Goal: Check status: Check status

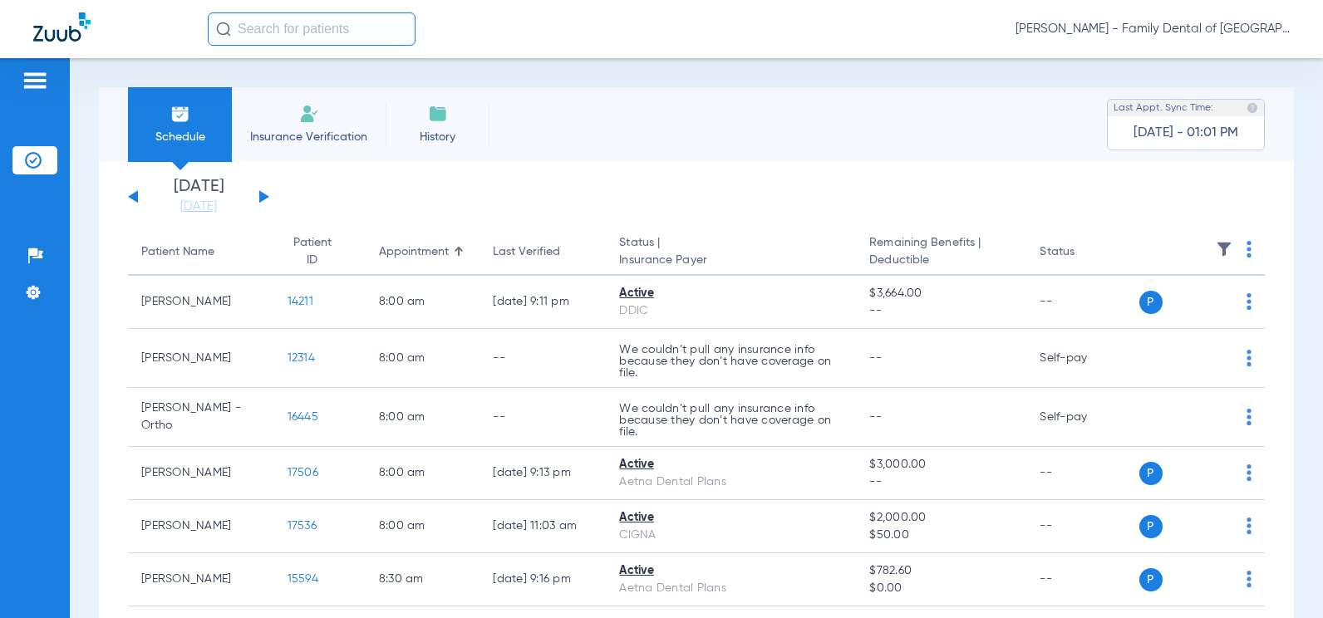
click at [264, 194] on button at bounding box center [264, 196] width 10 height 12
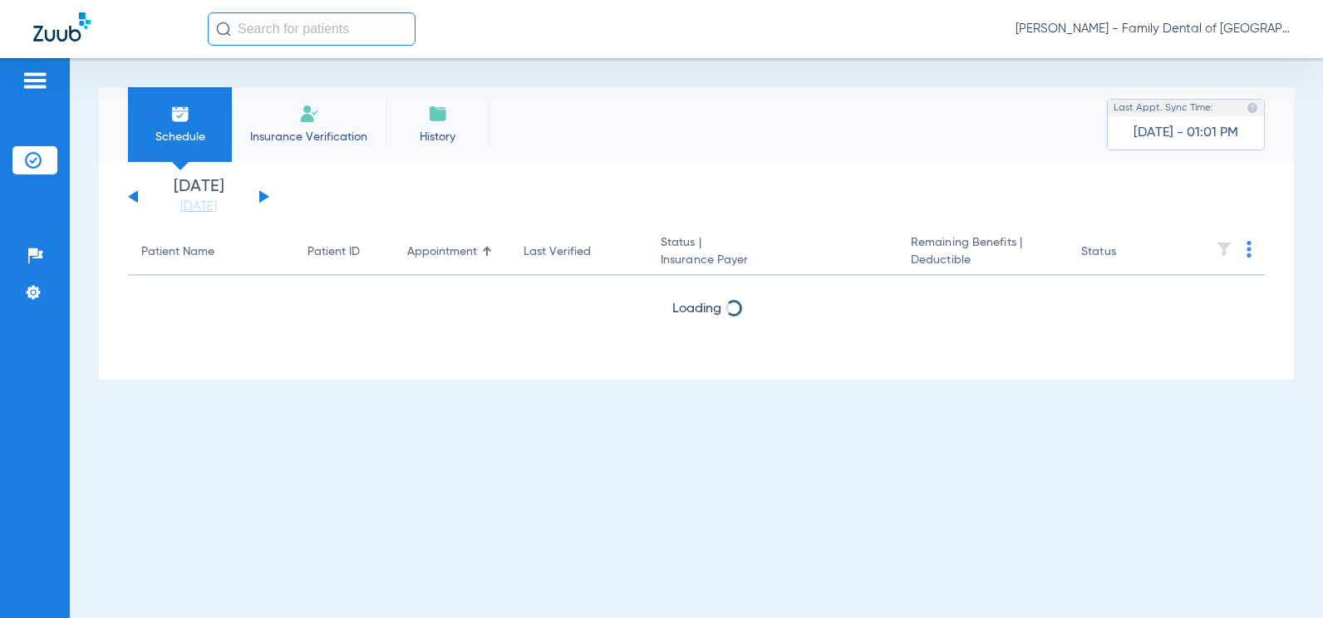
click at [264, 194] on button at bounding box center [264, 196] width 10 height 12
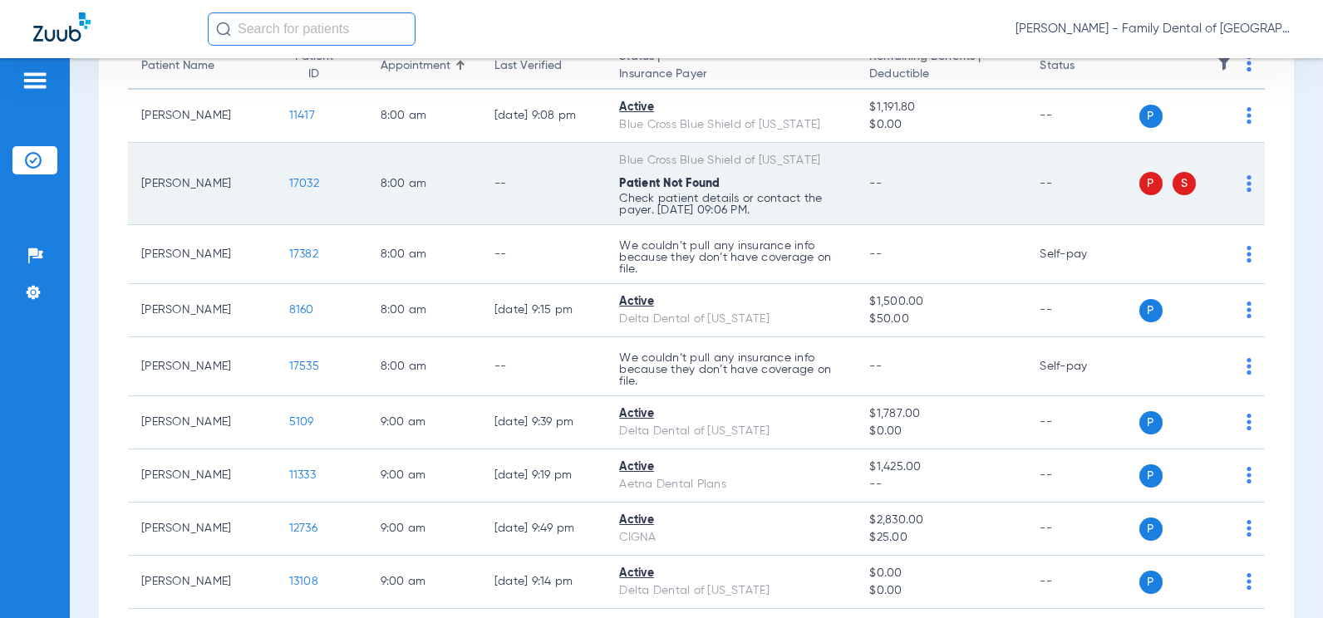
scroll to position [191, 0]
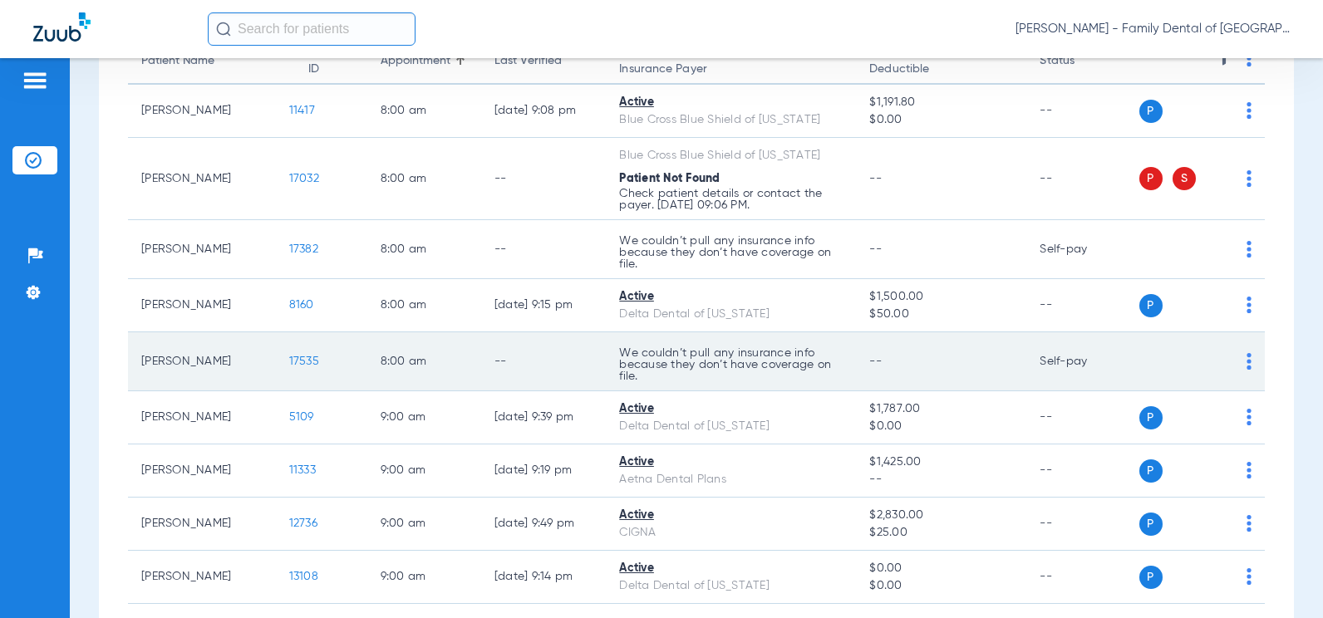
click at [1247, 357] on img at bounding box center [1249, 361] width 5 height 17
click at [1235, 357] on div at bounding box center [661, 309] width 1323 height 618
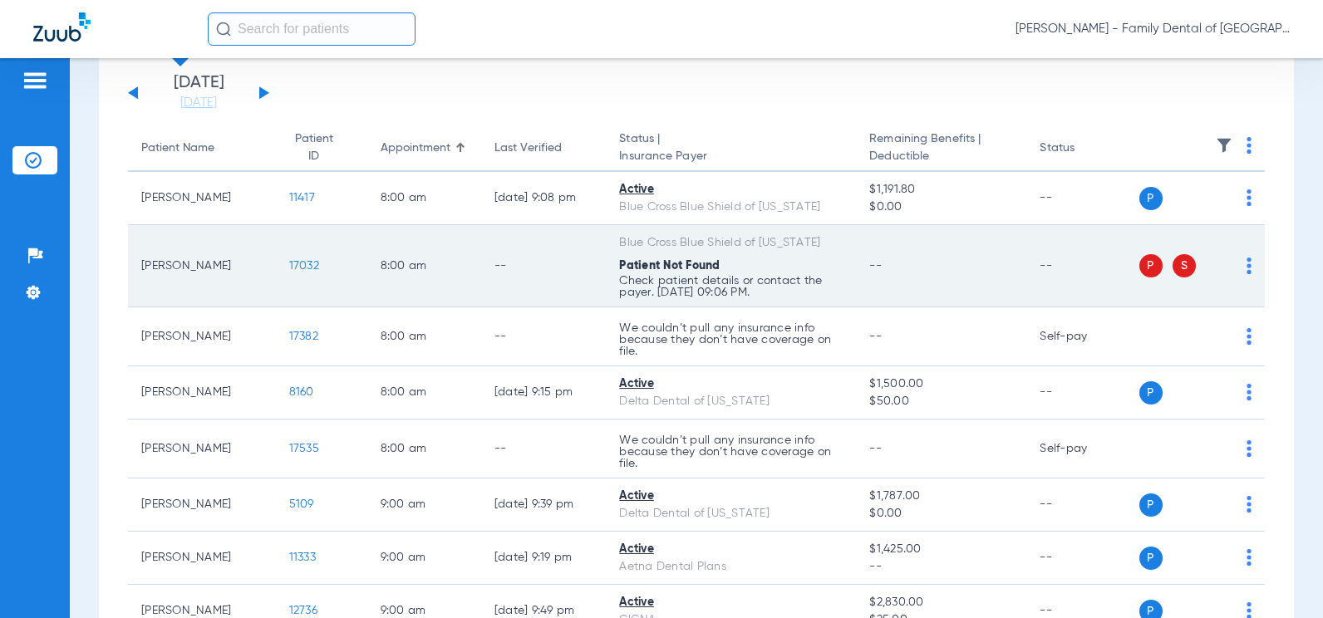
scroll to position [0, 0]
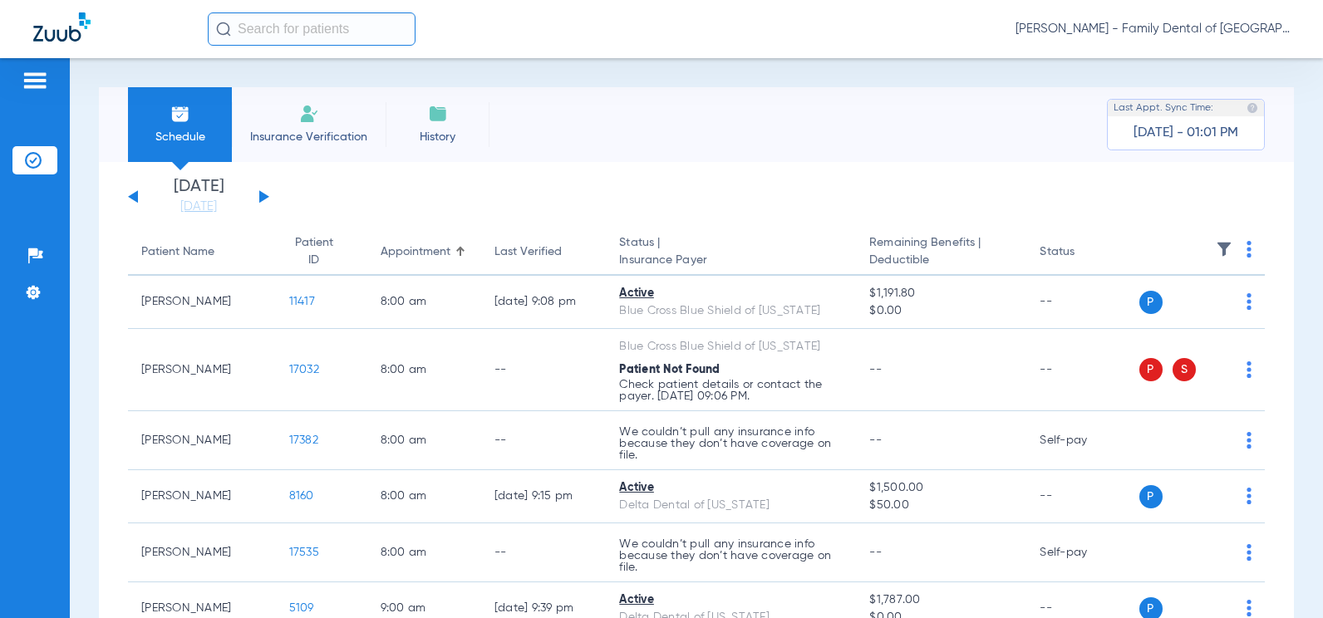
click at [263, 198] on button at bounding box center [264, 196] width 10 height 12
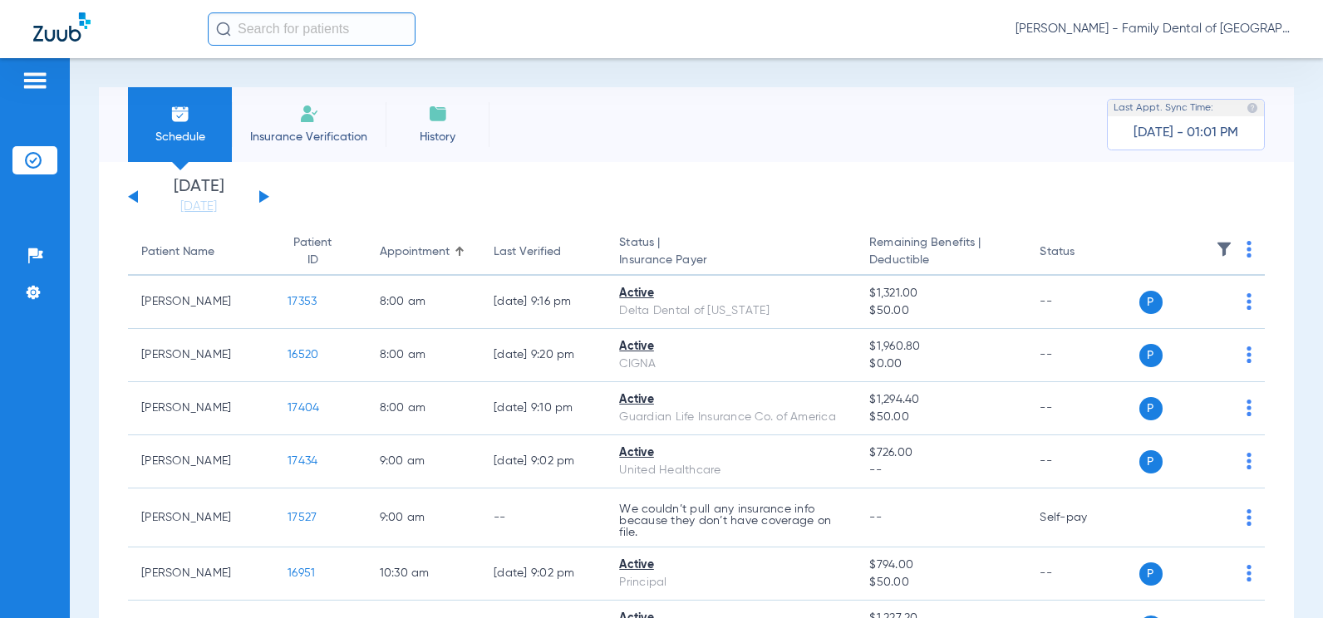
click at [135, 198] on button at bounding box center [133, 196] width 10 height 12
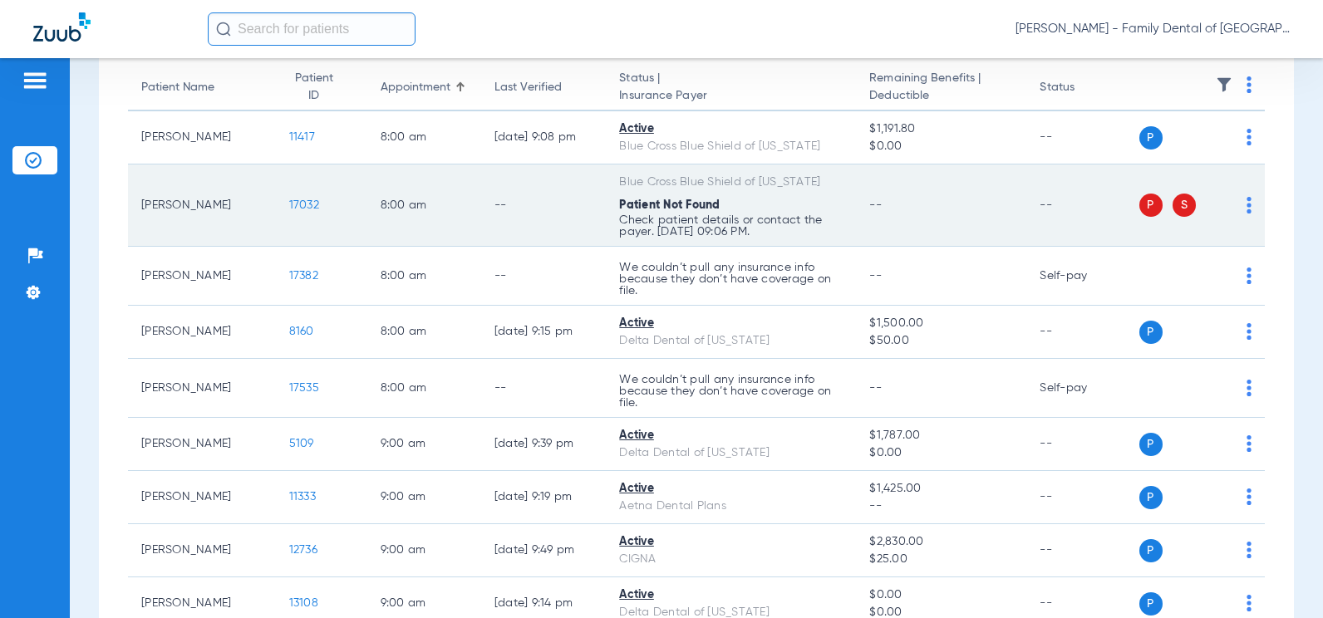
scroll to position [166, 0]
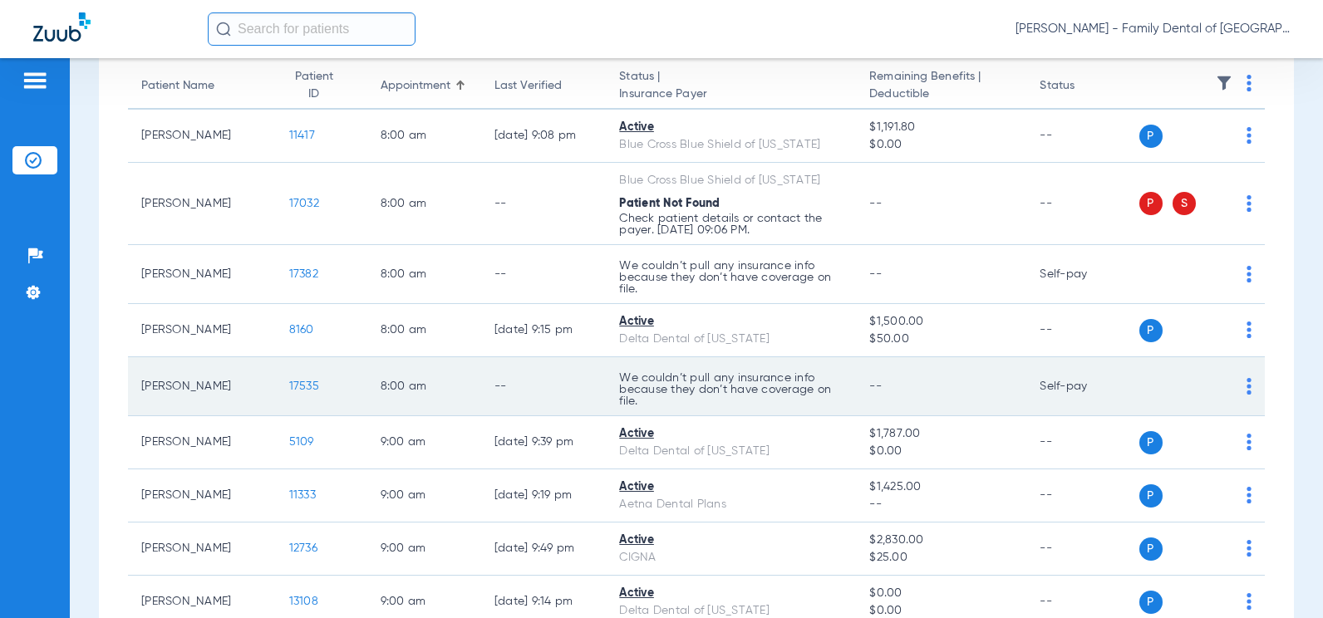
click at [1233, 381] on div "P S" at bounding box center [1195, 386] width 113 height 23
click at [1247, 382] on img at bounding box center [1249, 386] width 5 height 17
click at [1236, 382] on div at bounding box center [661, 309] width 1323 height 618
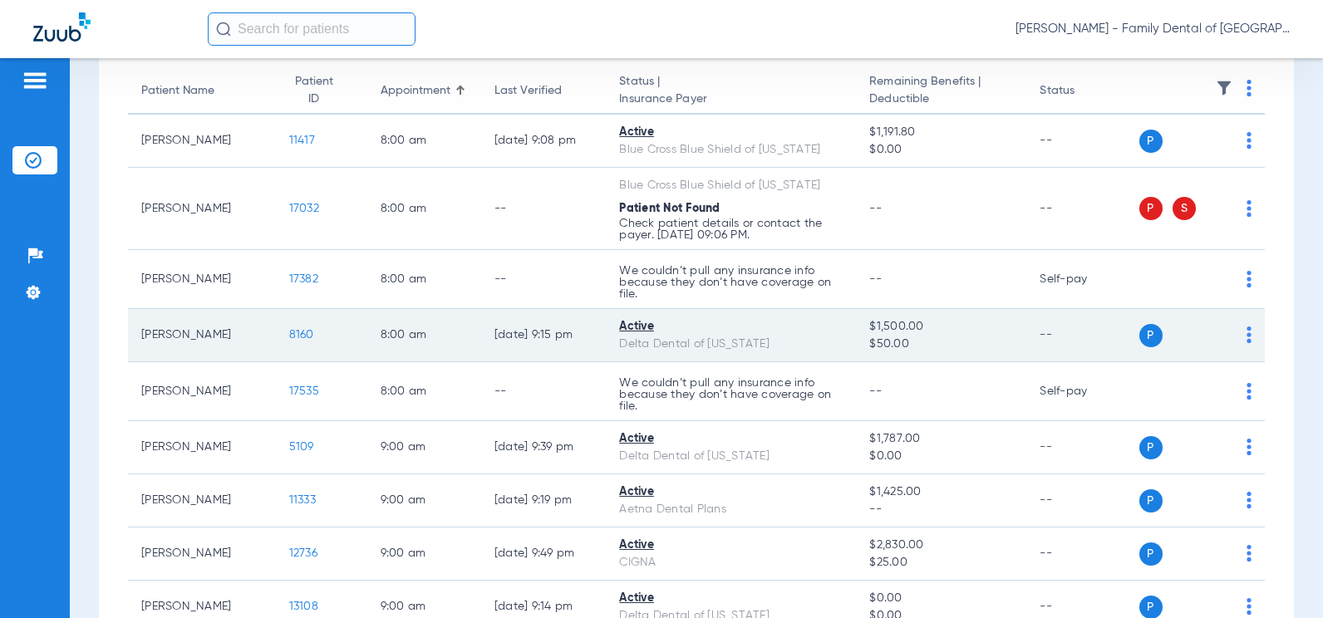
scroll to position [166, 0]
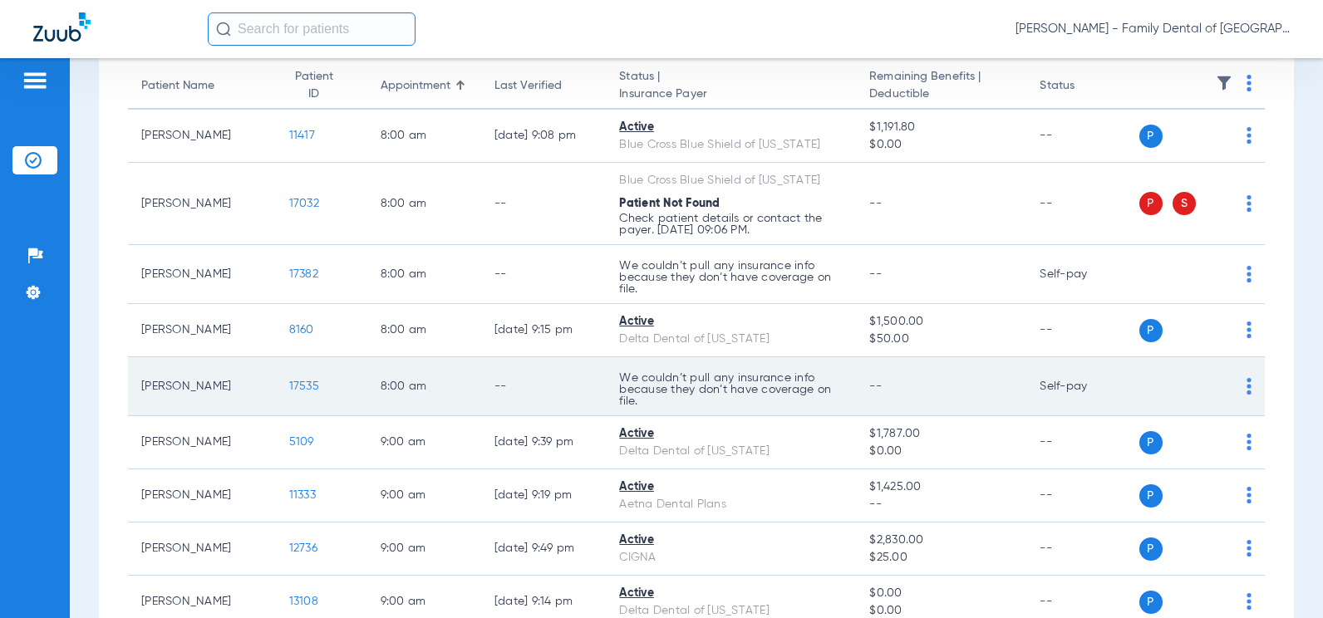
click at [1247, 384] on img at bounding box center [1249, 386] width 5 height 17
click at [1236, 384] on div at bounding box center [661, 309] width 1323 height 618
click at [298, 386] on span "17535" at bounding box center [304, 387] width 30 height 12
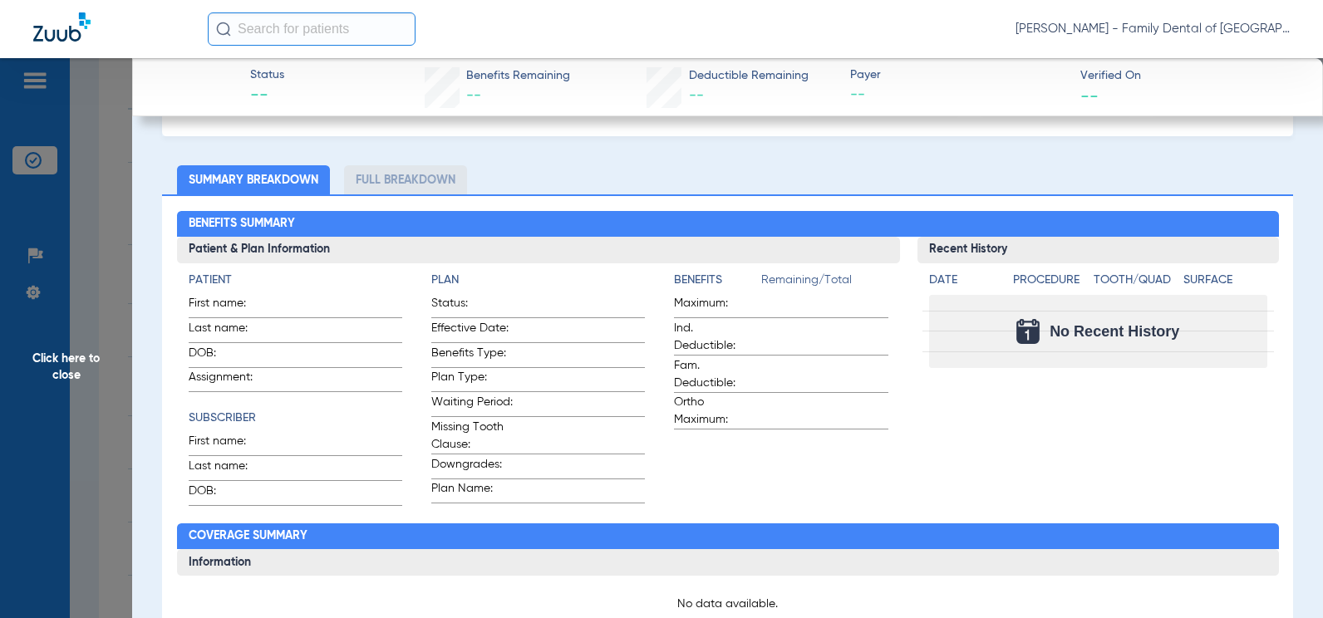
scroll to position [0, 0]
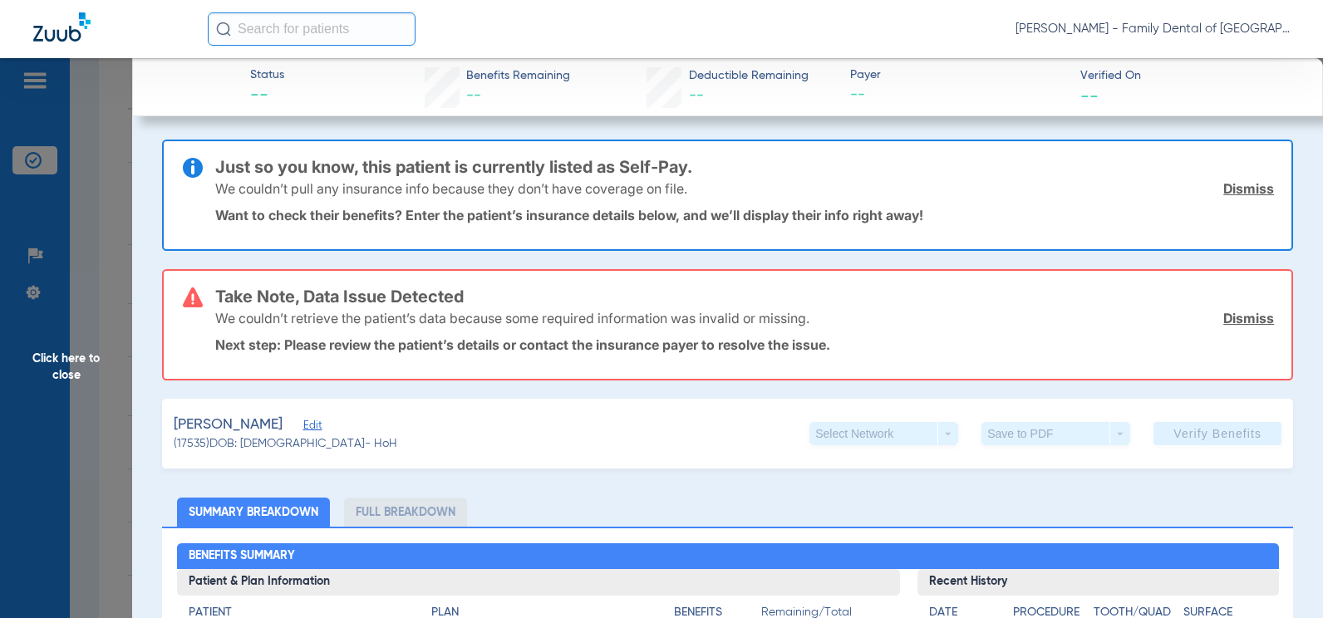
drag, startPoint x: 1227, startPoint y: 317, endPoint x: 1240, endPoint y: 270, distance: 49.2
click at [1227, 317] on link "Dismiss" at bounding box center [1248, 318] width 51 height 17
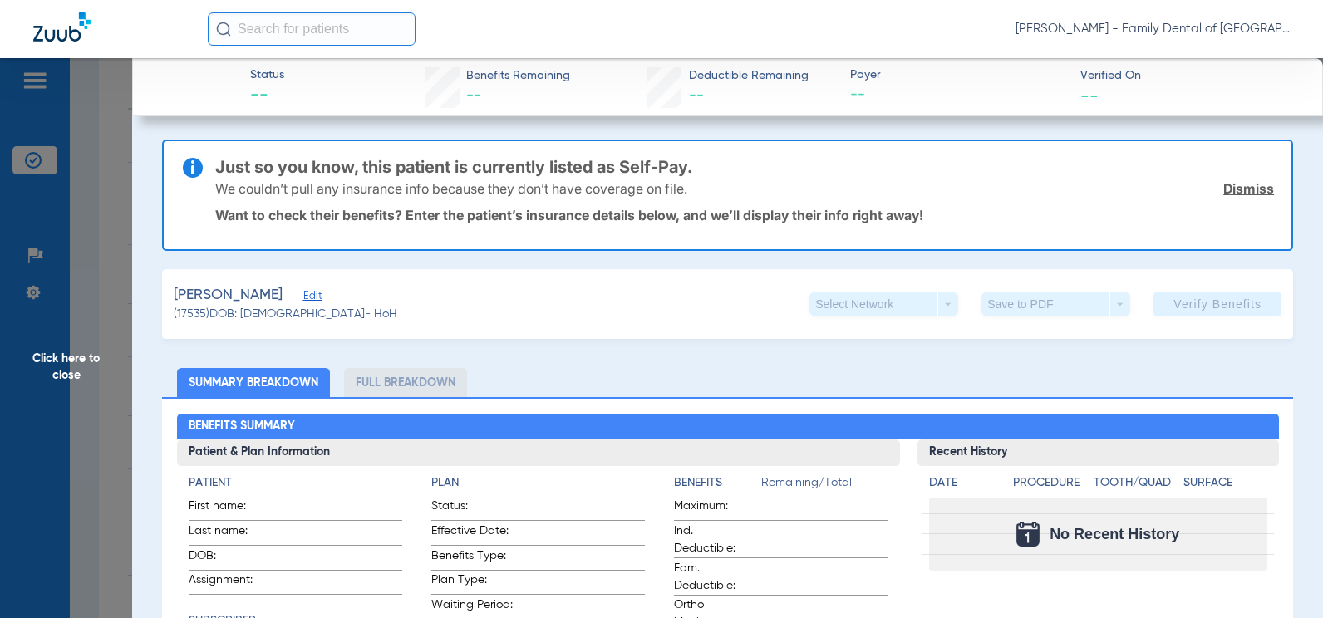
click at [1254, 192] on link "Dismiss" at bounding box center [1248, 188] width 51 height 17
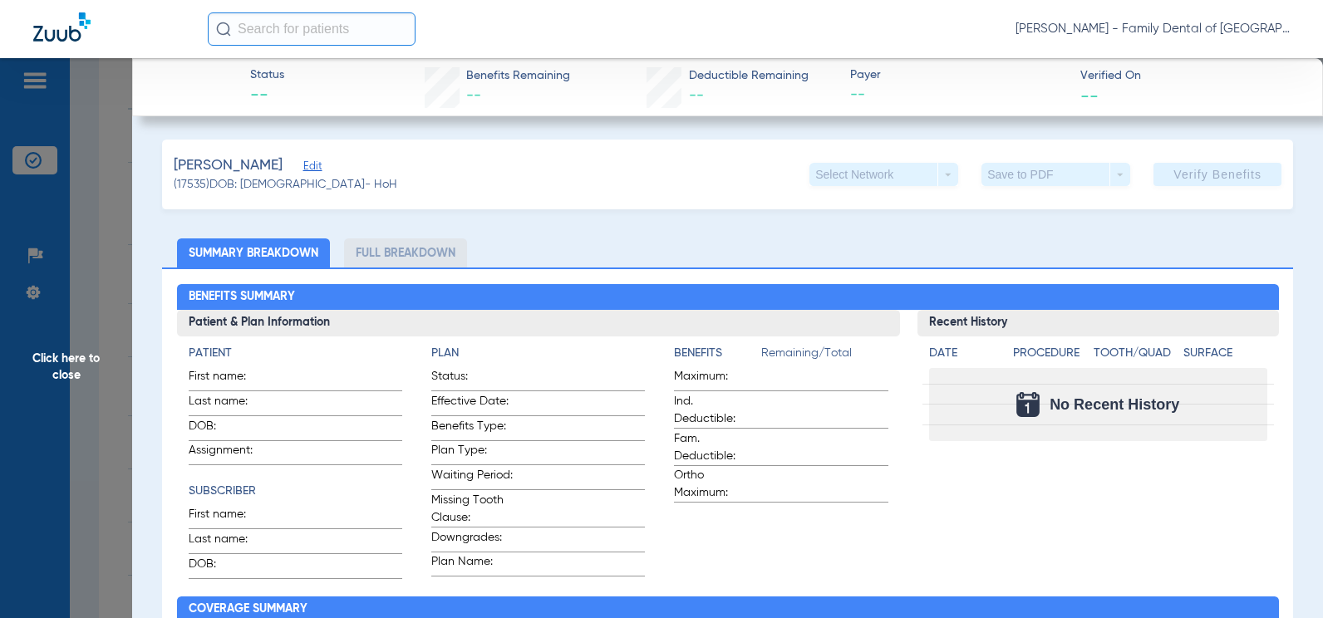
click at [89, 372] on span "Click here to close" at bounding box center [66, 367] width 132 height 618
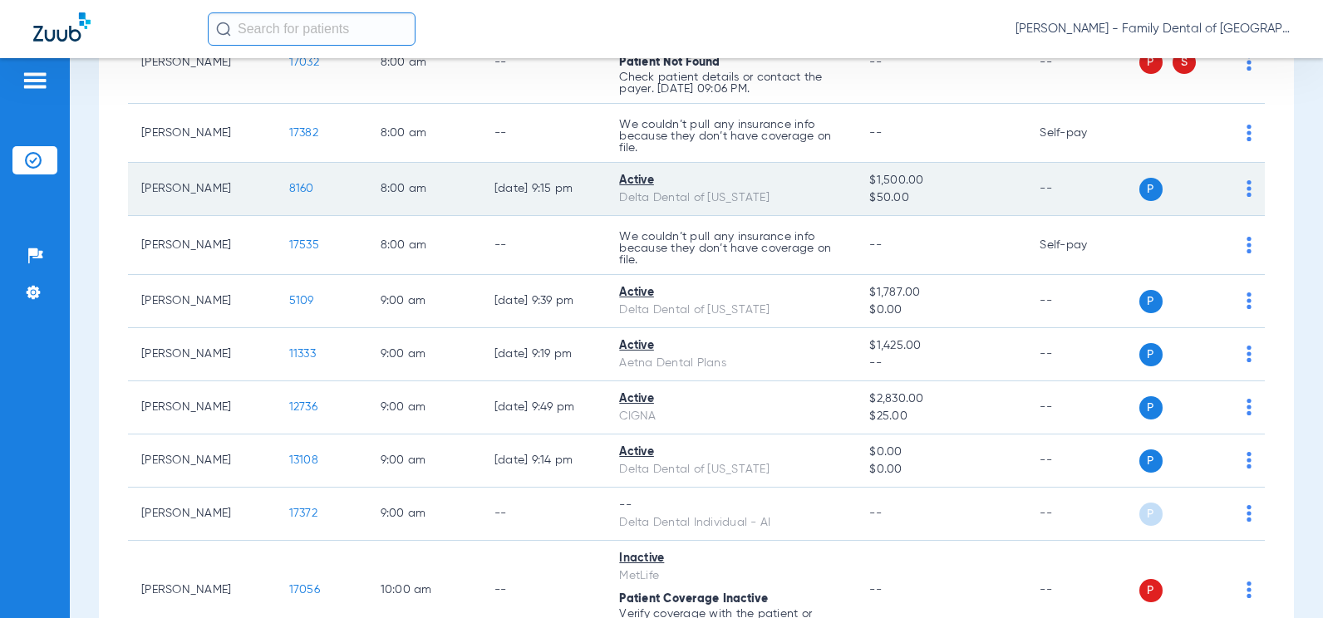
scroll to position [332, 0]
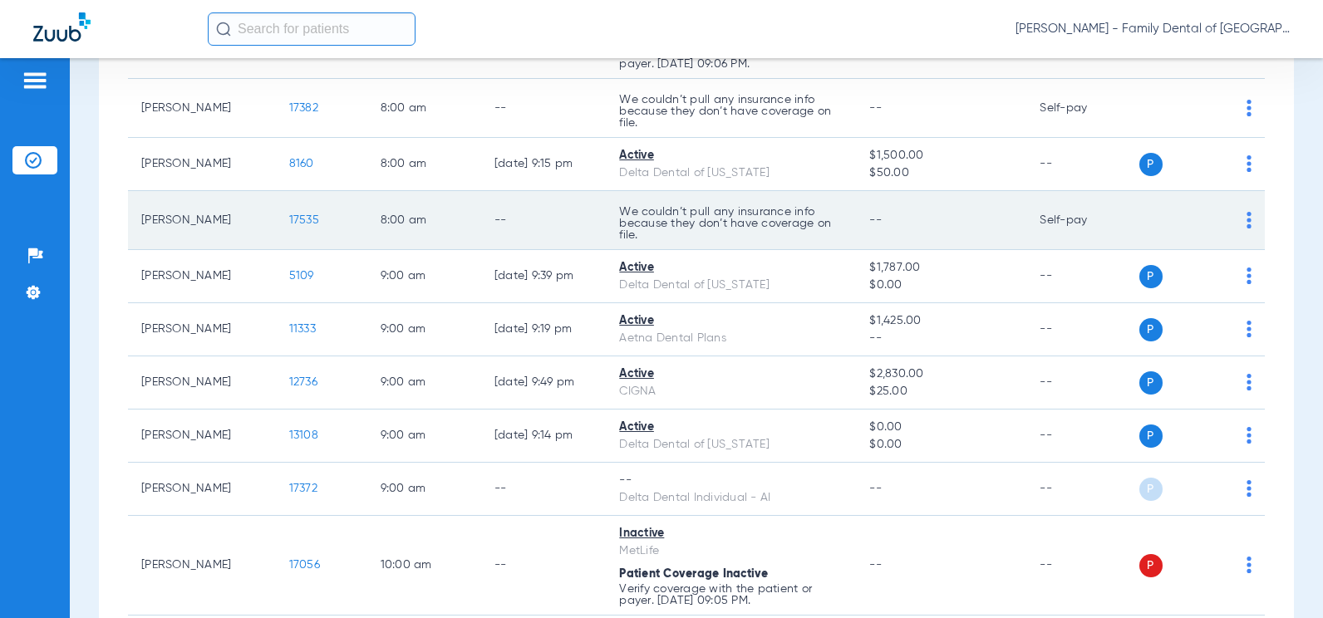
click at [1240, 223] on td "P S" at bounding box center [1202, 220] width 126 height 59
click at [1231, 224] on div "P S" at bounding box center [1195, 220] width 113 height 23
click at [1247, 225] on img at bounding box center [1249, 220] width 5 height 17
click at [1235, 225] on div at bounding box center [661, 309] width 1323 height 618
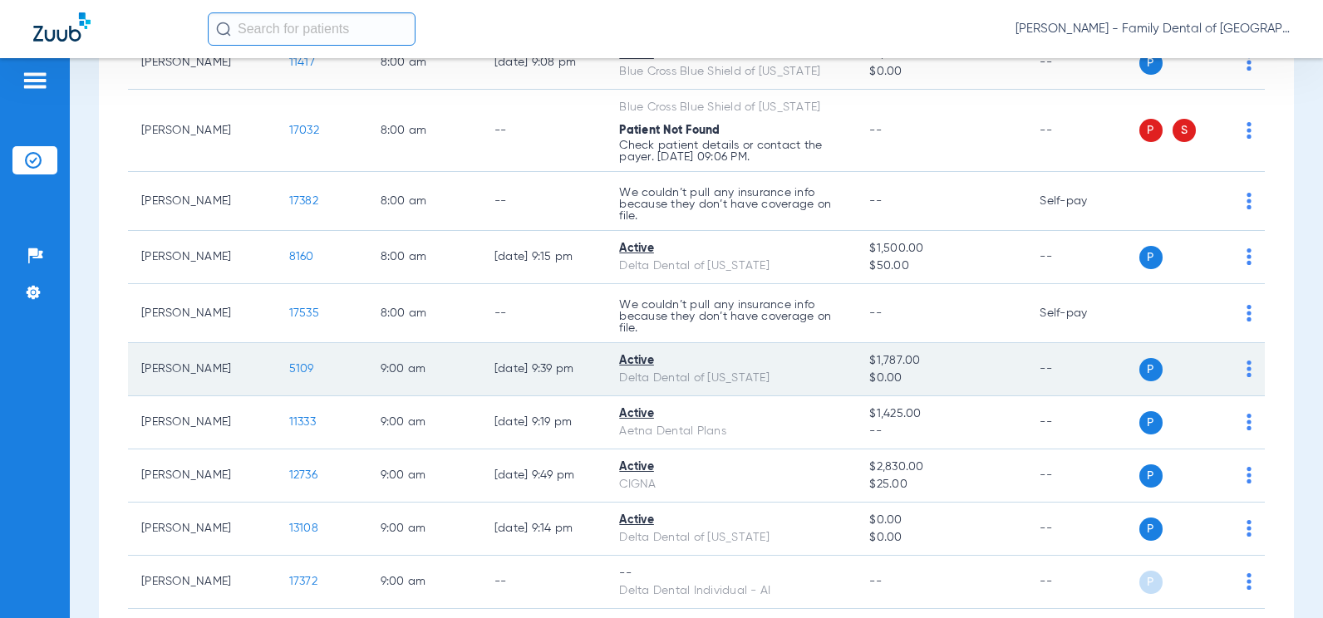
scroll to position [166, 0]
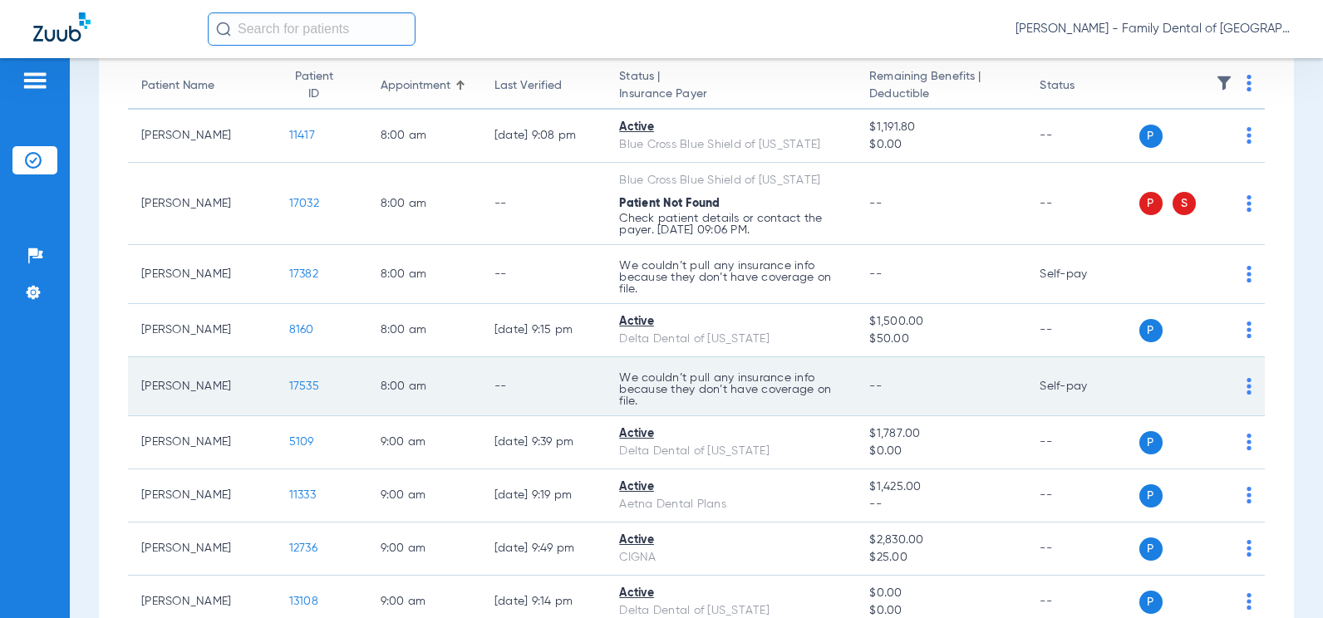
click at [1247, 387] on img at bounding box center [1249, 386] width 5 height 17
click at [1238, 387] on div at bounding box center [661, 309] width 1323 height 618
click at [280, 393] on td "17535" at bounding box center [321, 386] width 91 height 59
click at [289, 392] on span "17535" at bounding box center [304, 387] width 30 height 12
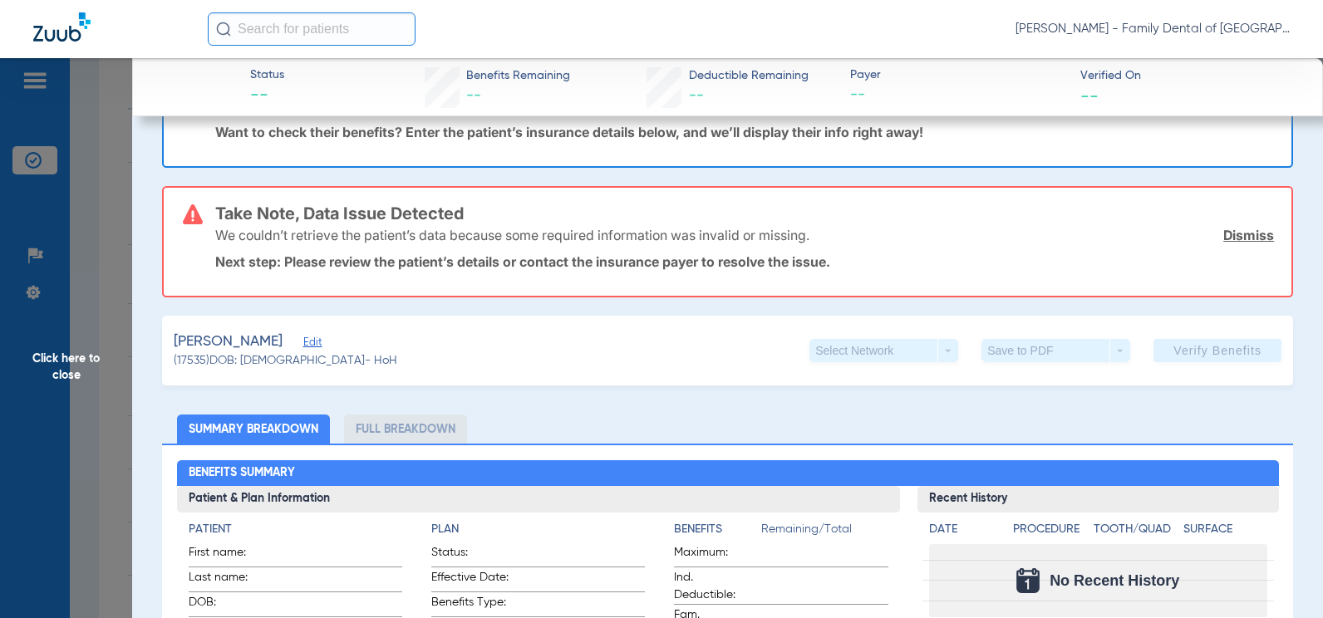
scroll to position [0, 0]
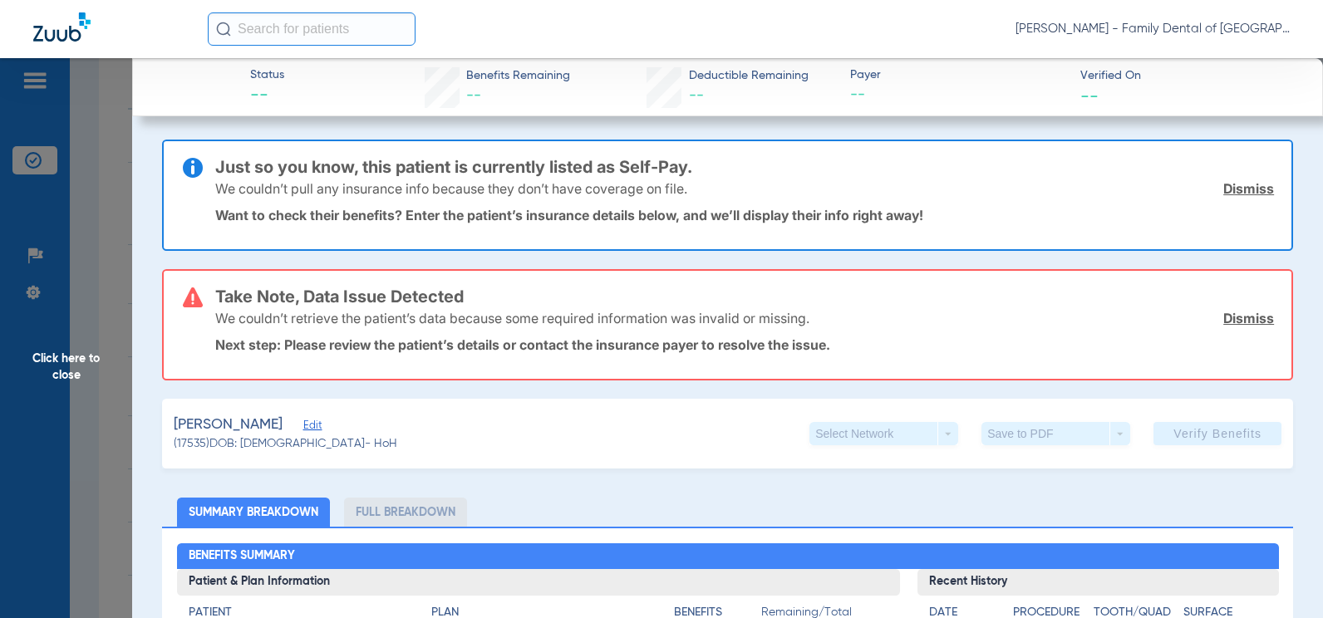
click at [55, 37] on img at bounding box center [61, 26] width 57 height 29
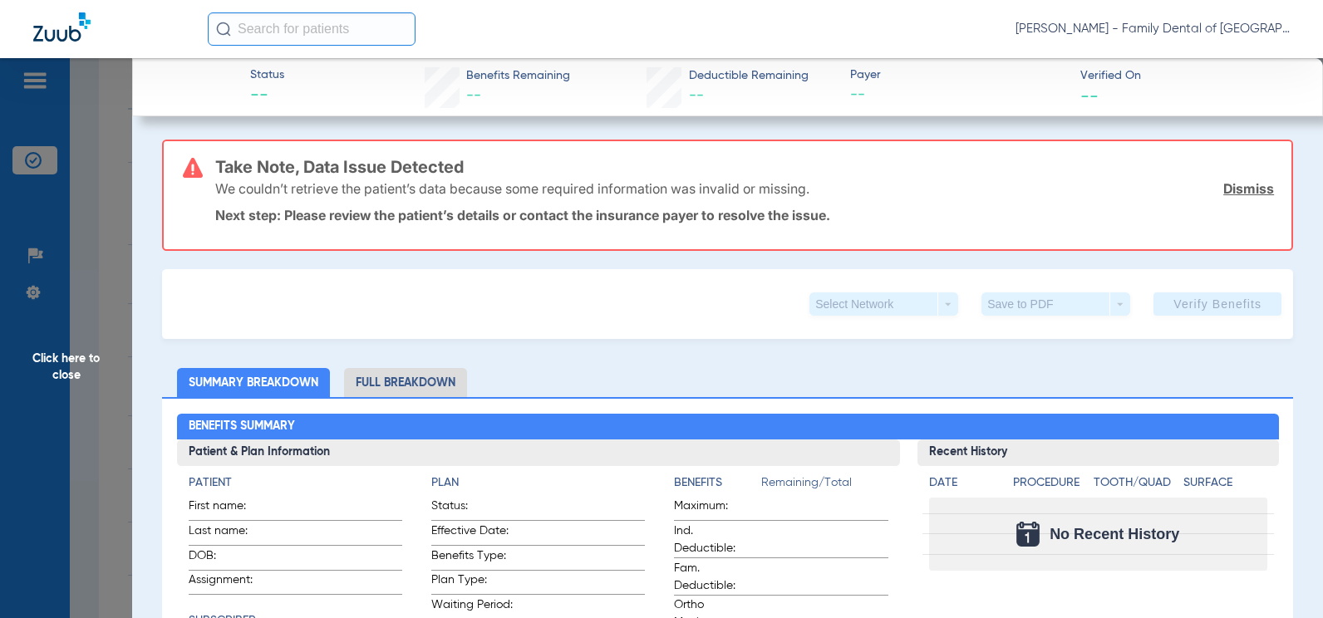
click at [81, 385] on span "Click here to close" at bounding box center [66, 367] width 132 height 618
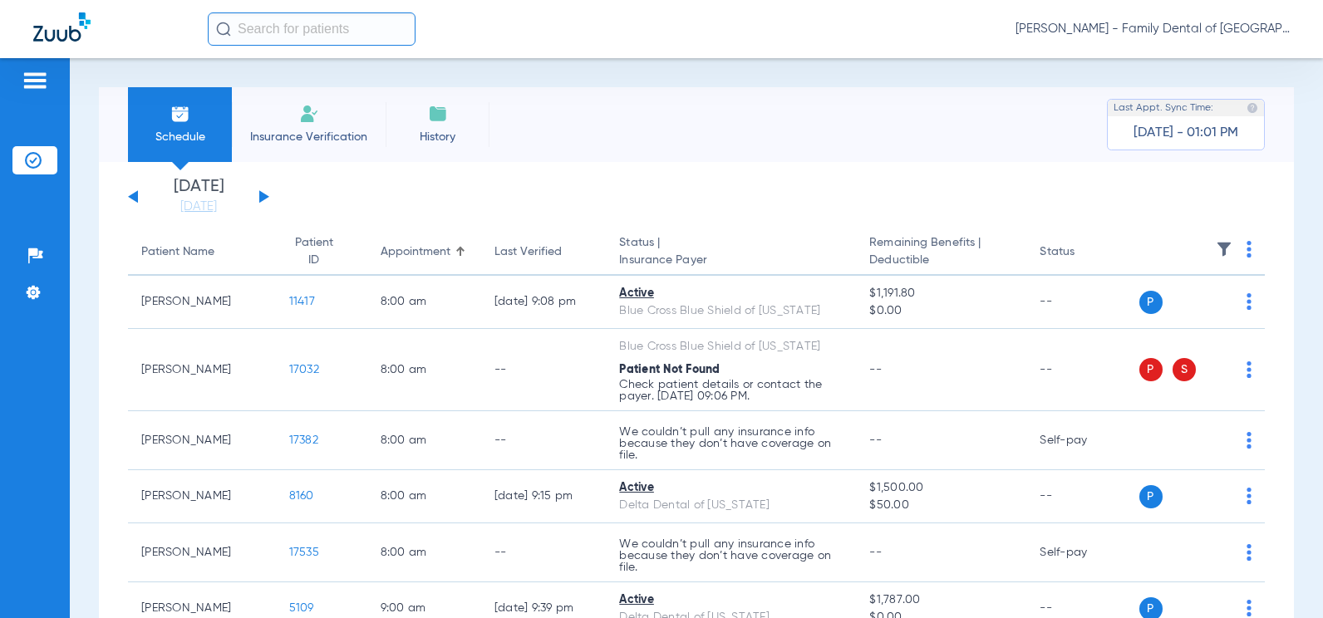
click at [242, 27] on input "text" at bounding box center [312, 28] width 208 height 33
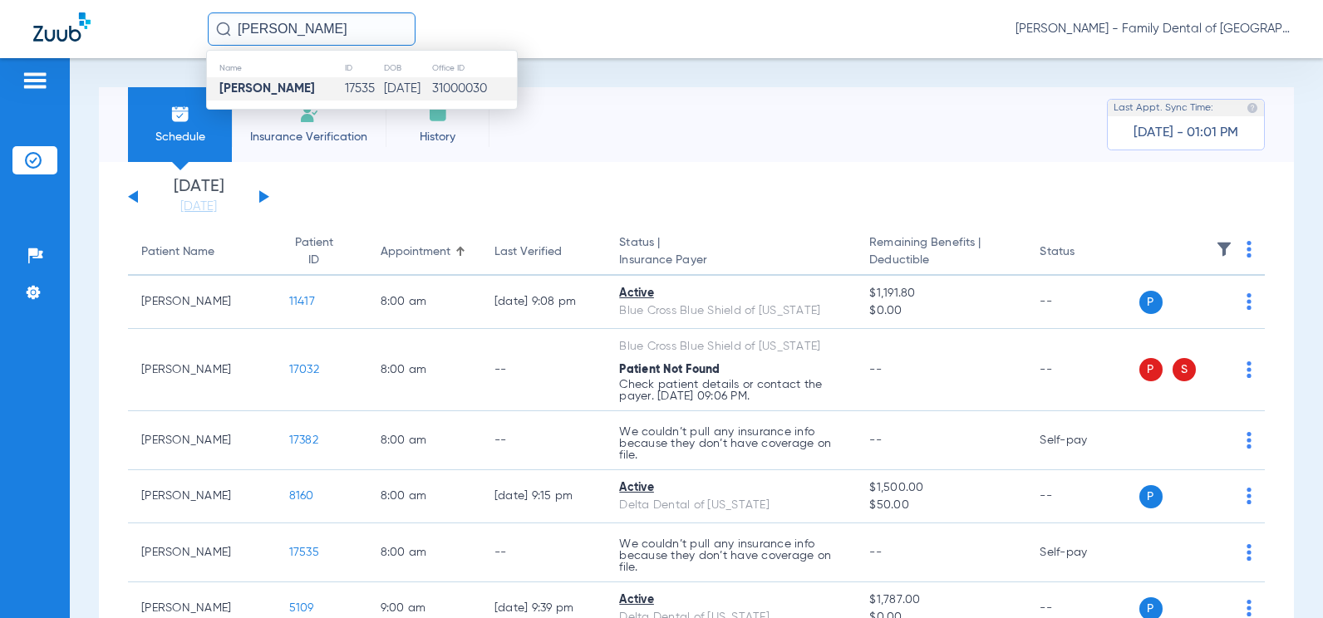
type input "ronesha williams"
click at [289, 86] on strong "[PERSON_NAME]" at bounding box center [267, 88] width 96 height 12
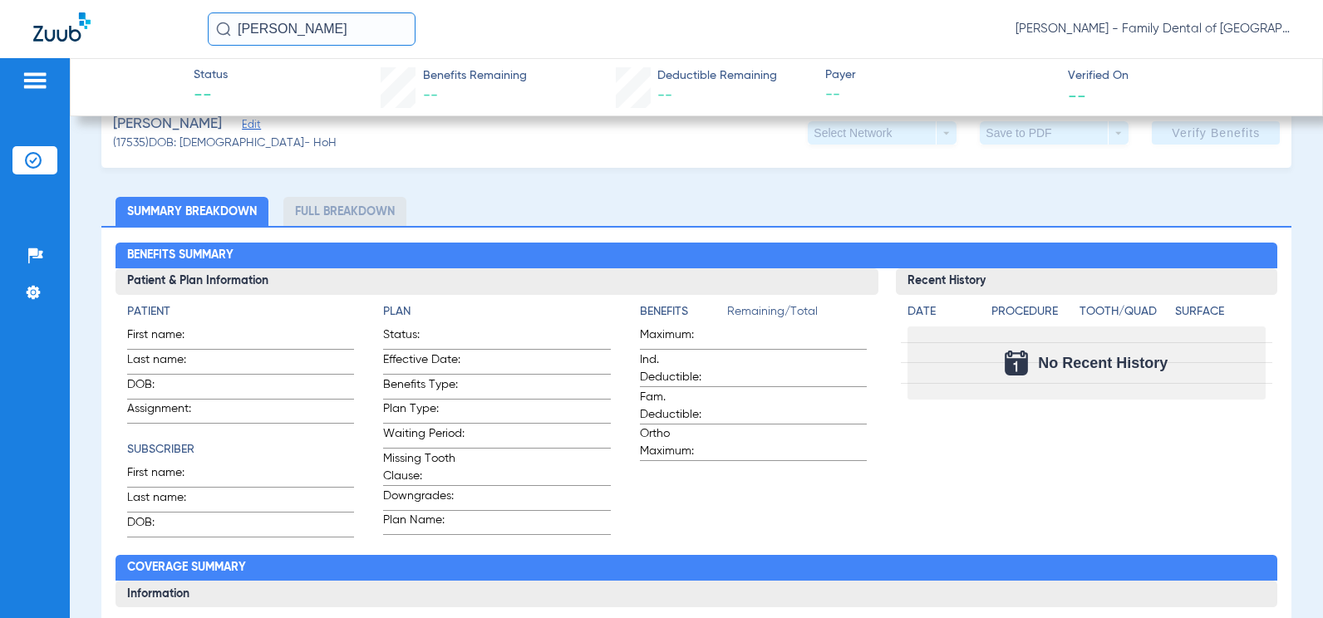
scroll to position [332, 0]
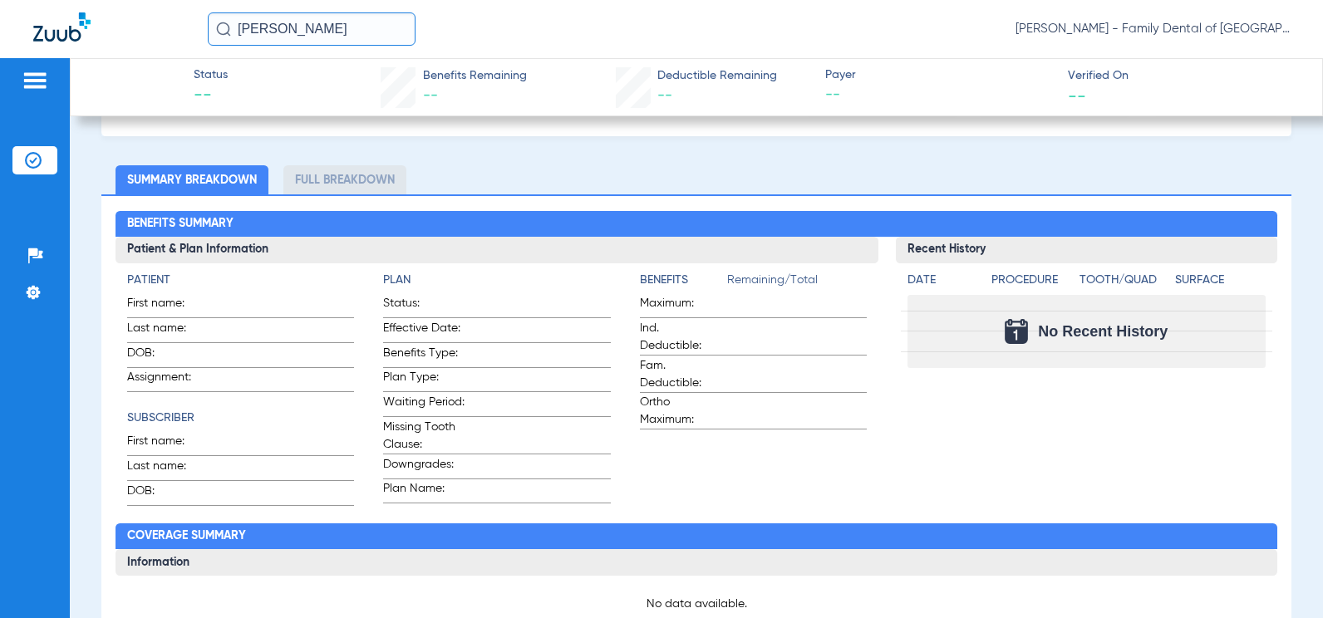
click at [51, 32] on img at bounding box center [61, 26] width 57 height 29
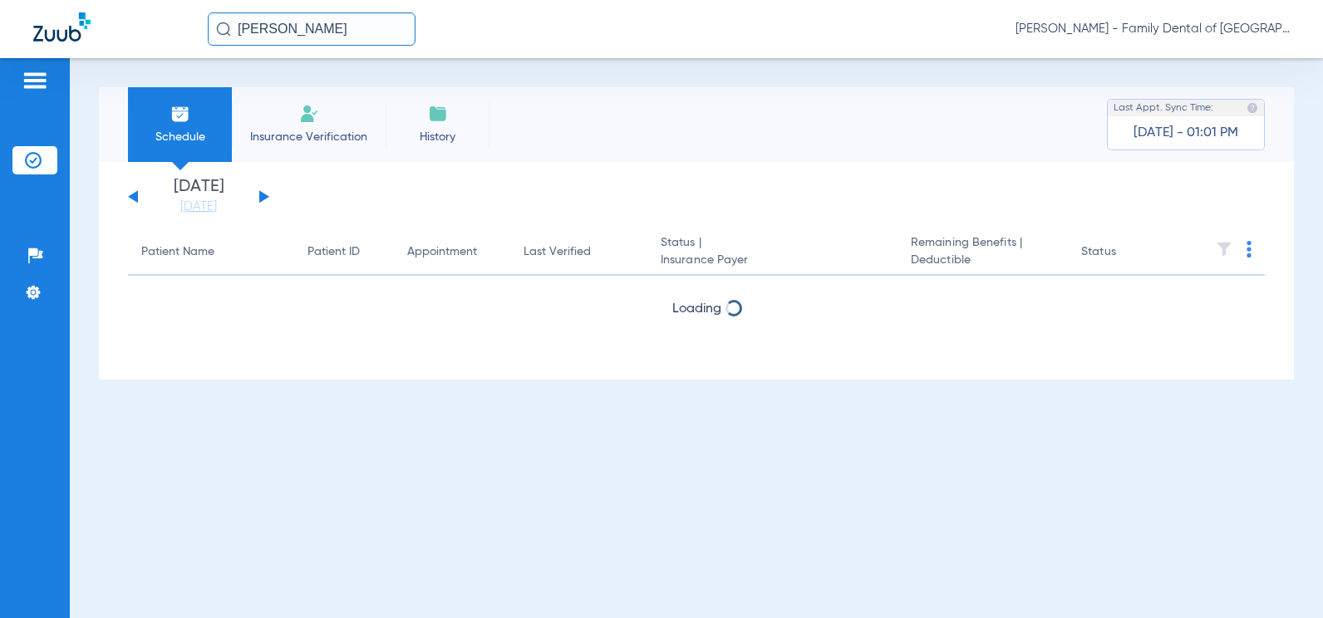
click at [41, 78] on img at bounding box center [35, 81] width 27 height 20
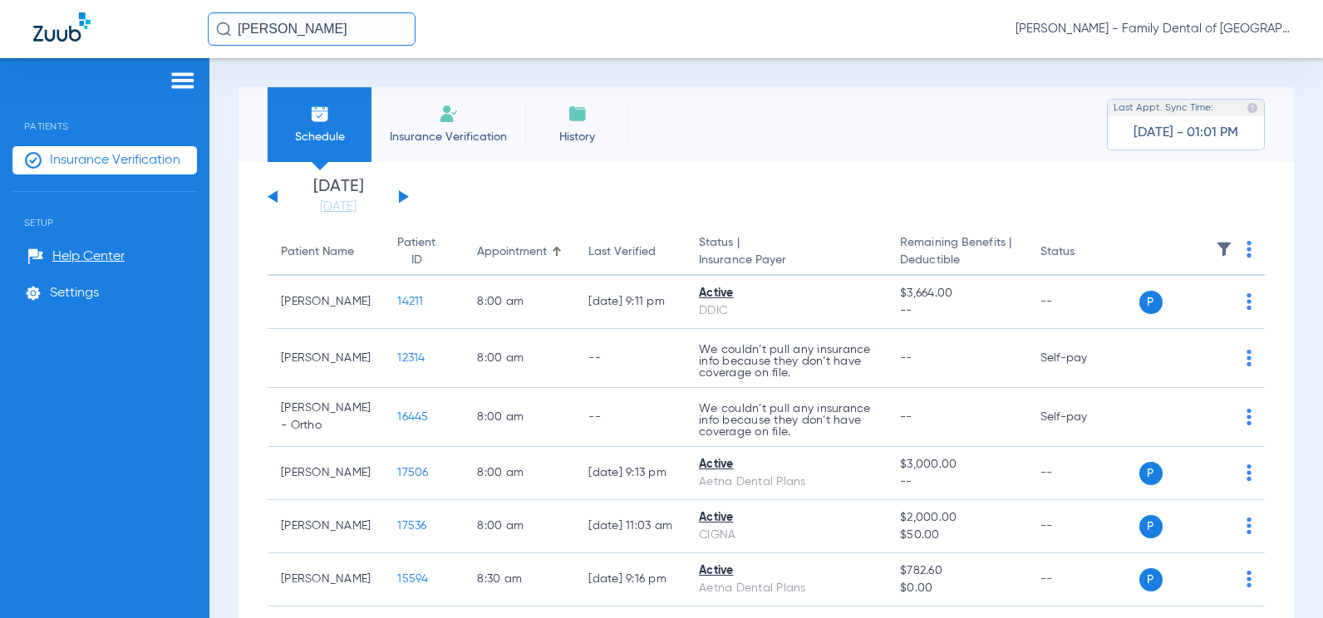
click at [121, 169] on li "Insurance Verification" at bounding box center [104, 160] width 185 height 28
click at [401, 197] on button at bounding box center [404, 196] width 10 height 12
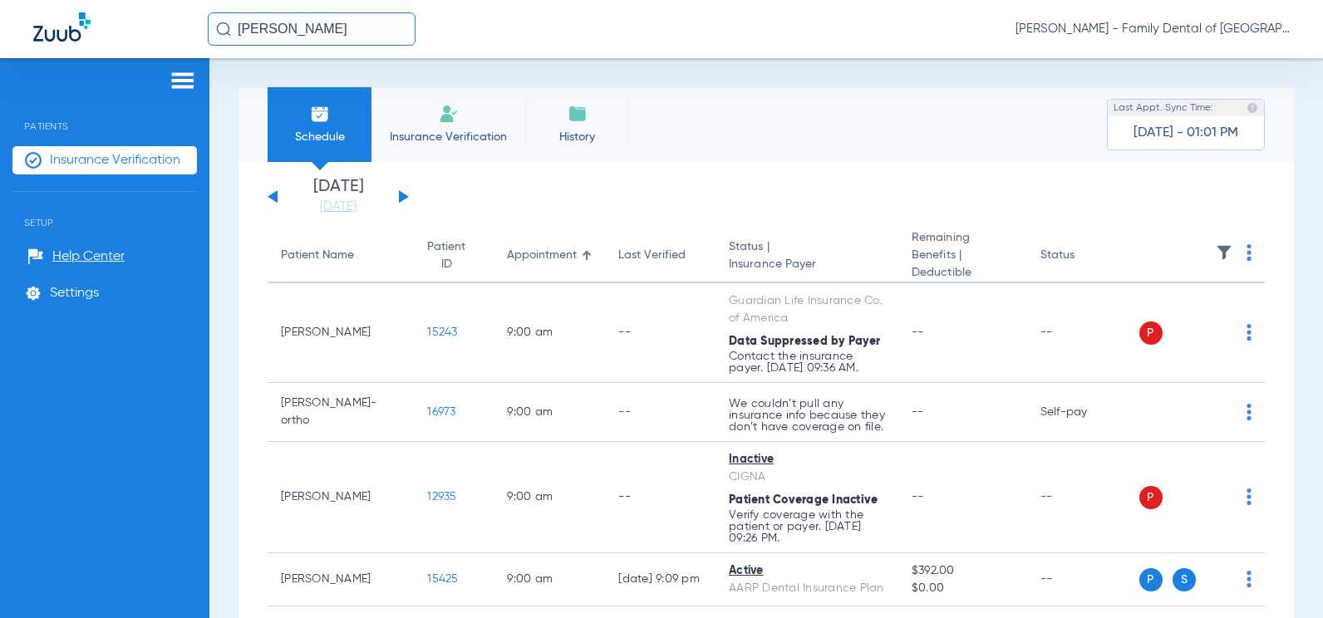
click at [401, 197] on button at bounding box center [404, 196] width 10 height 12
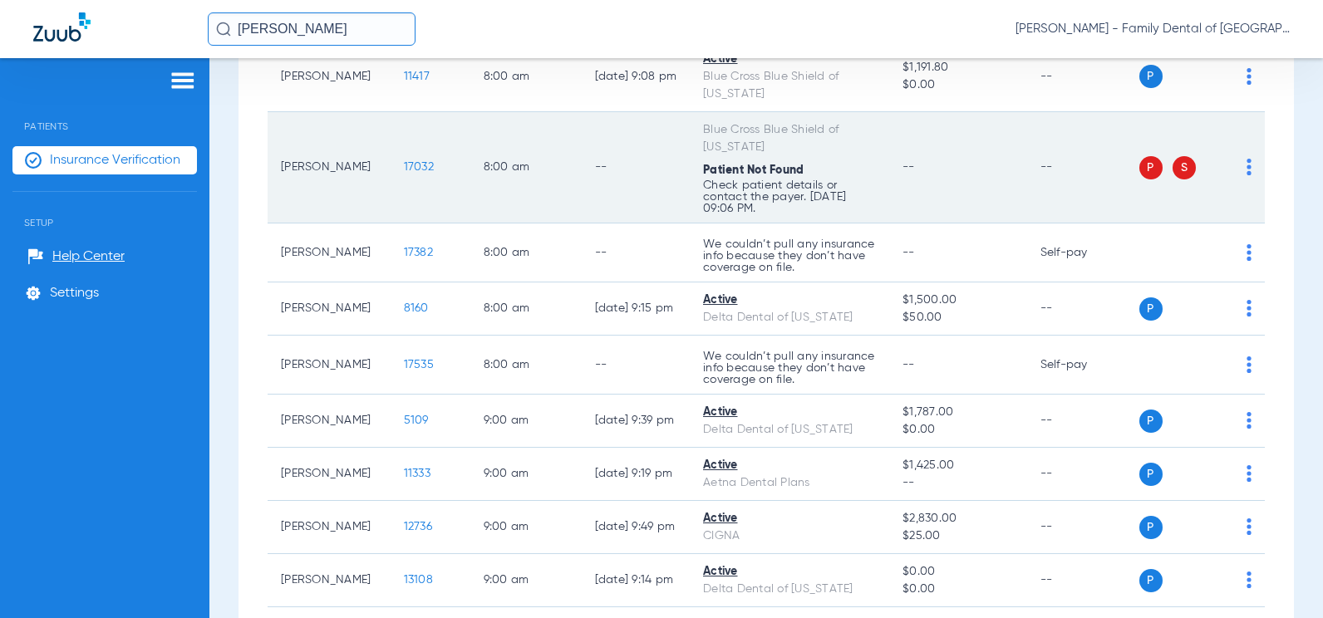
scroll to position [249, 0]
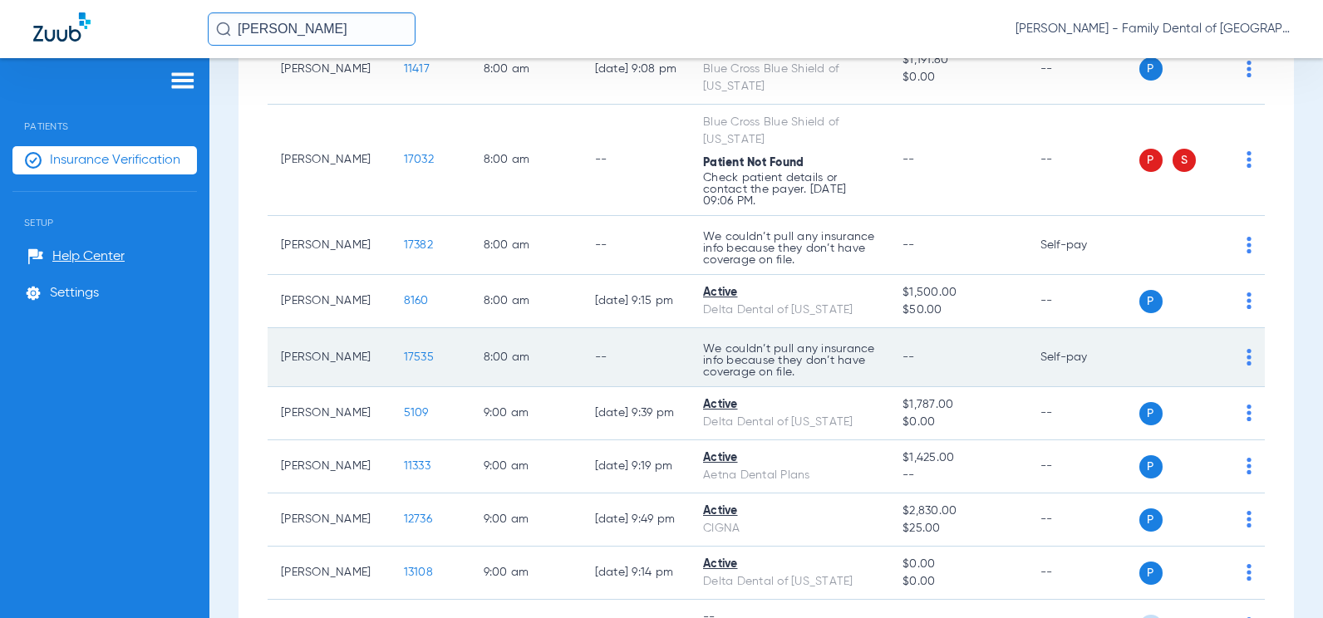
click at [1232, 362] on div "P S" at bounding box center [1195, 357] width 113 height 23
click at [1247, 357] on img at bounding box center [1249, 357] width 5 height 17
click at [1234, 357] on div at bounding box center [661, 309] width 1323 height 618
click at [1247, 360] on img at bounding box center [1249, 357] width 5 height 17
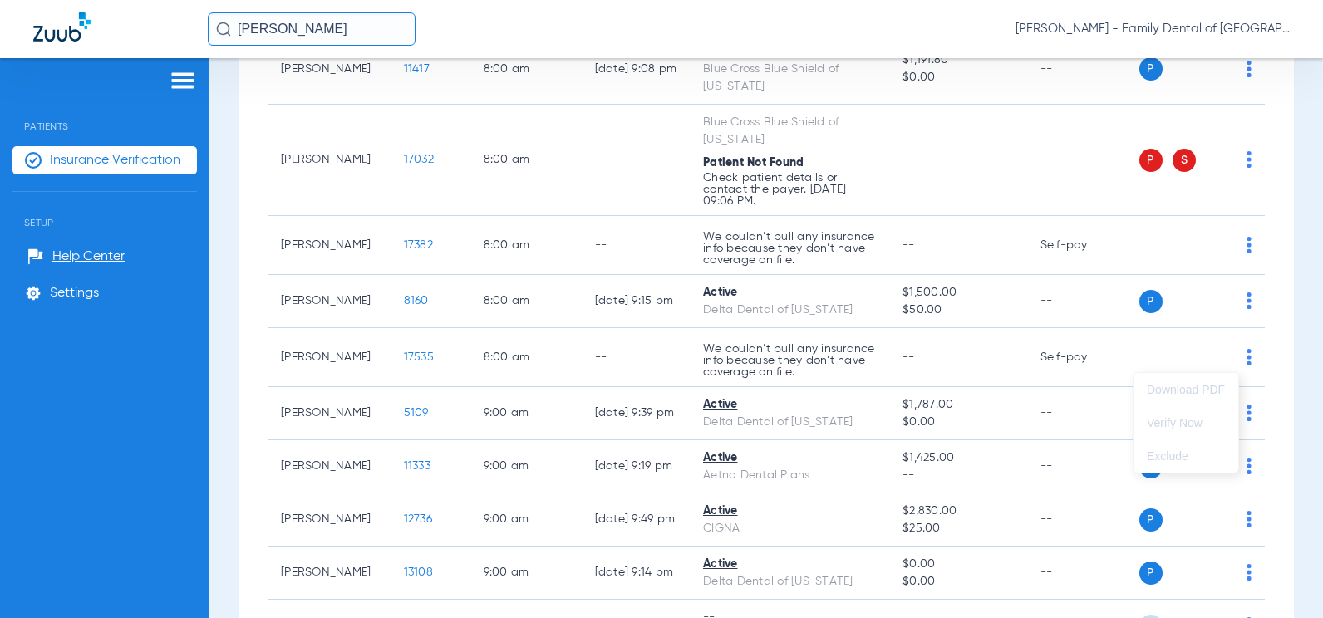
click at [1238, 360] on div at bounding box center [661, 309] width 1323 height 618
click at [1247, 360] on img at bounding box center [1249, 357] width 5 height 17
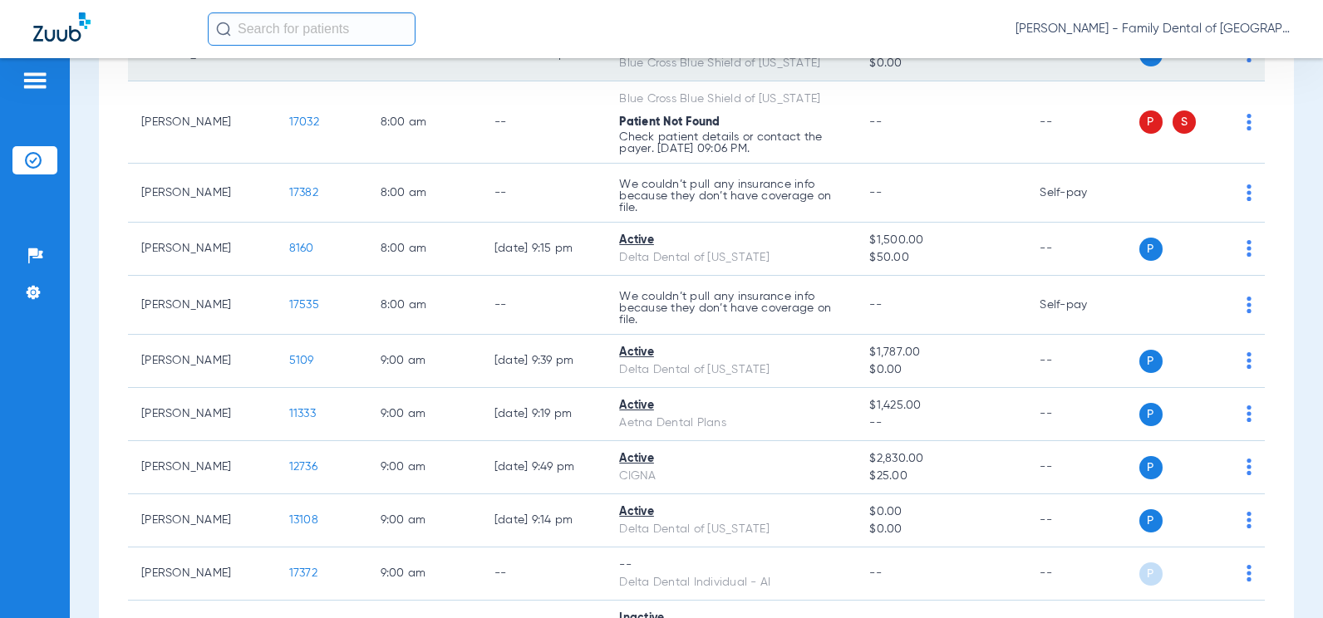
scroll to position [249, 0]
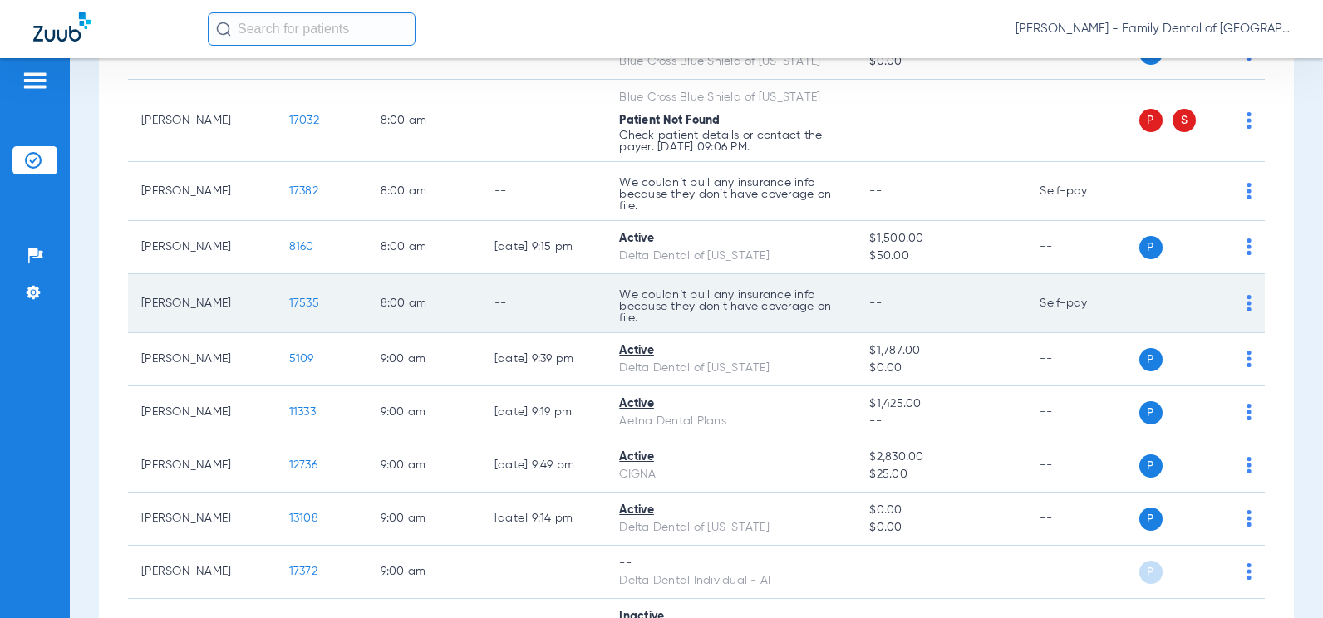
click at [1247, 308] on img at bounding box center [1249, 303] width 5 height 17
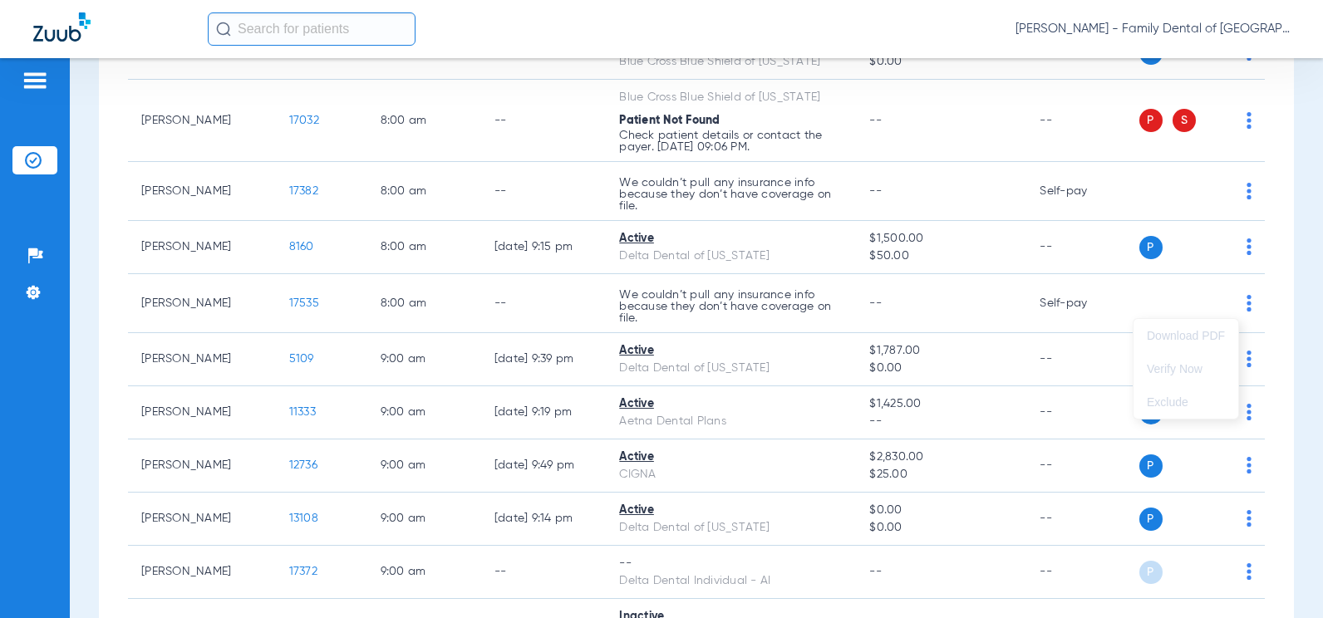
click at [1208, 289] on div at bounding box center [661, 309] width 1323 height 618
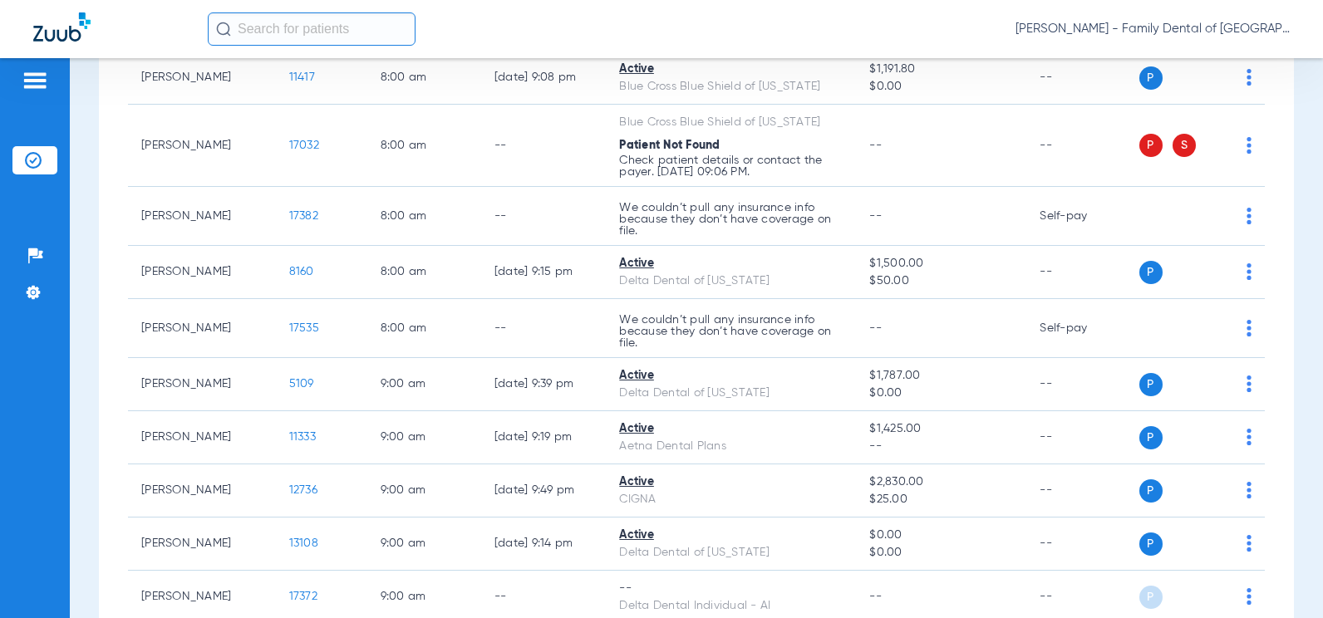
scroll to position [249, 0]
